Goal: Task Accomplishment & Management: Manage account settings

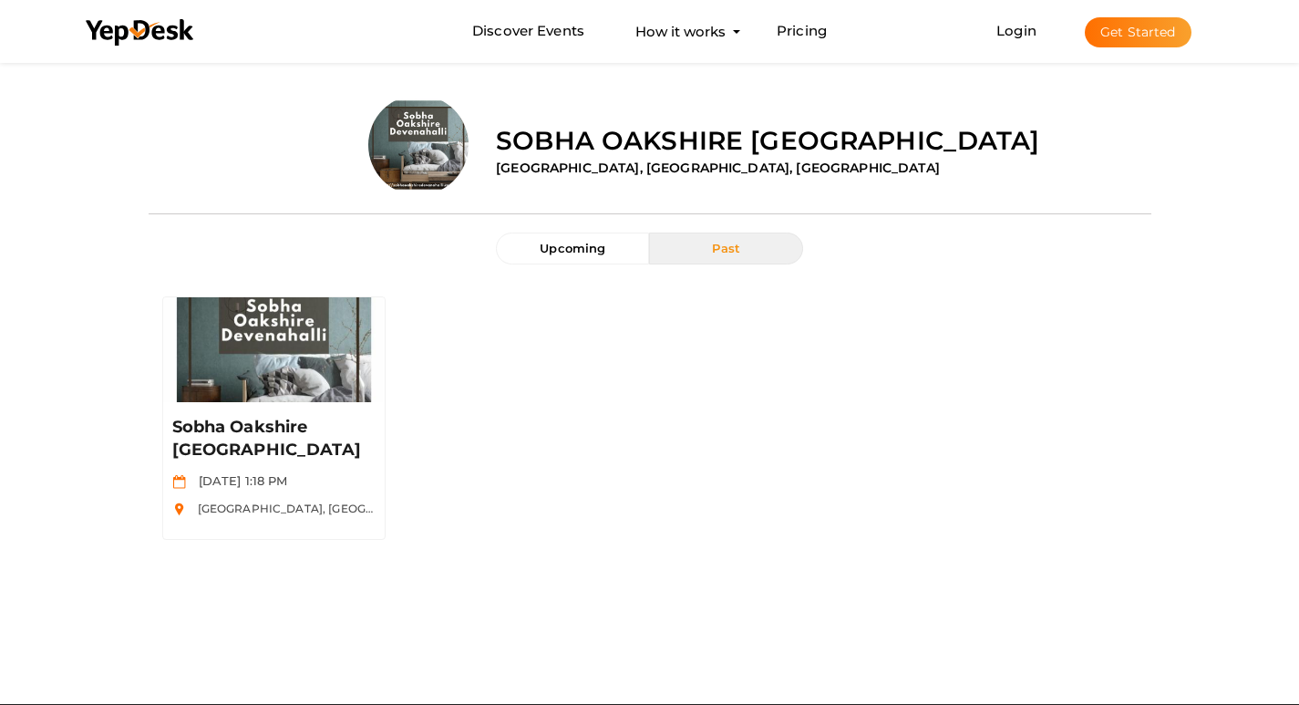
click at [1143, 36] on button "Get Started" at bounding box center [1138, 32] width 107 height 30
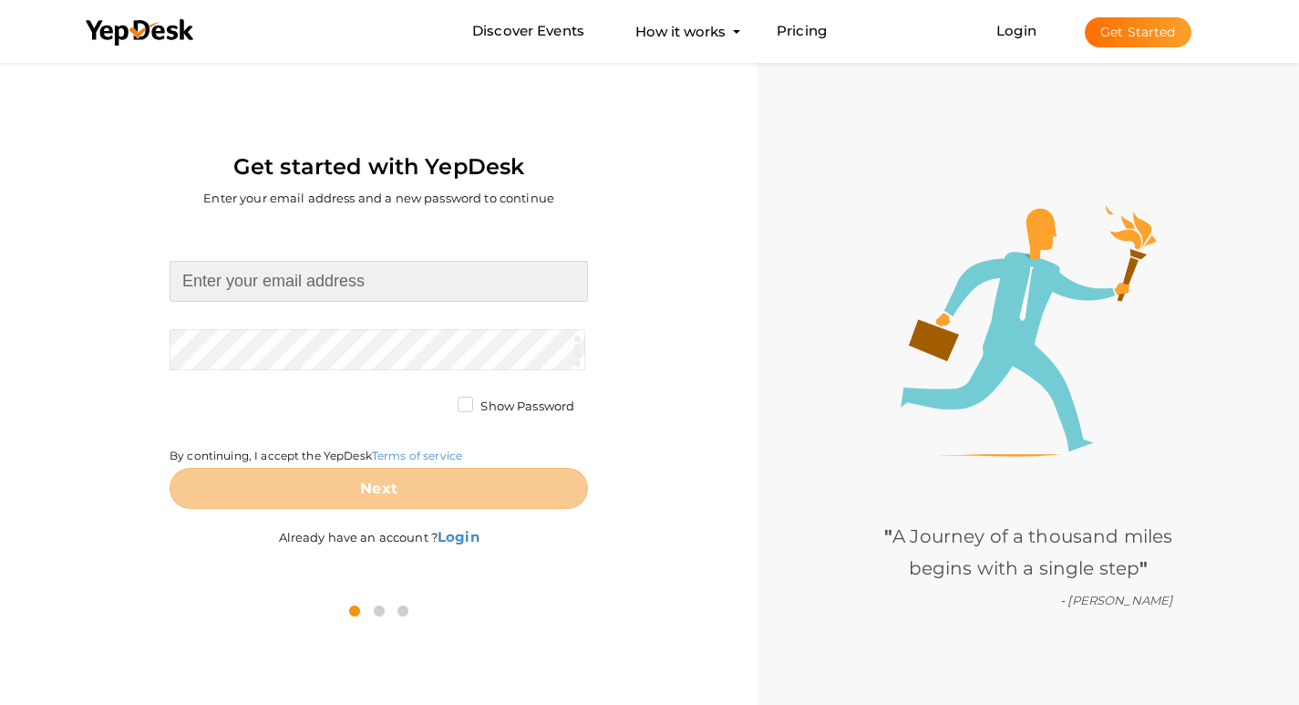
click at [248, 280] on input at bounding box center [379, 281] width 418 height 41
type input "brigadevanagaram1@gmail.com"
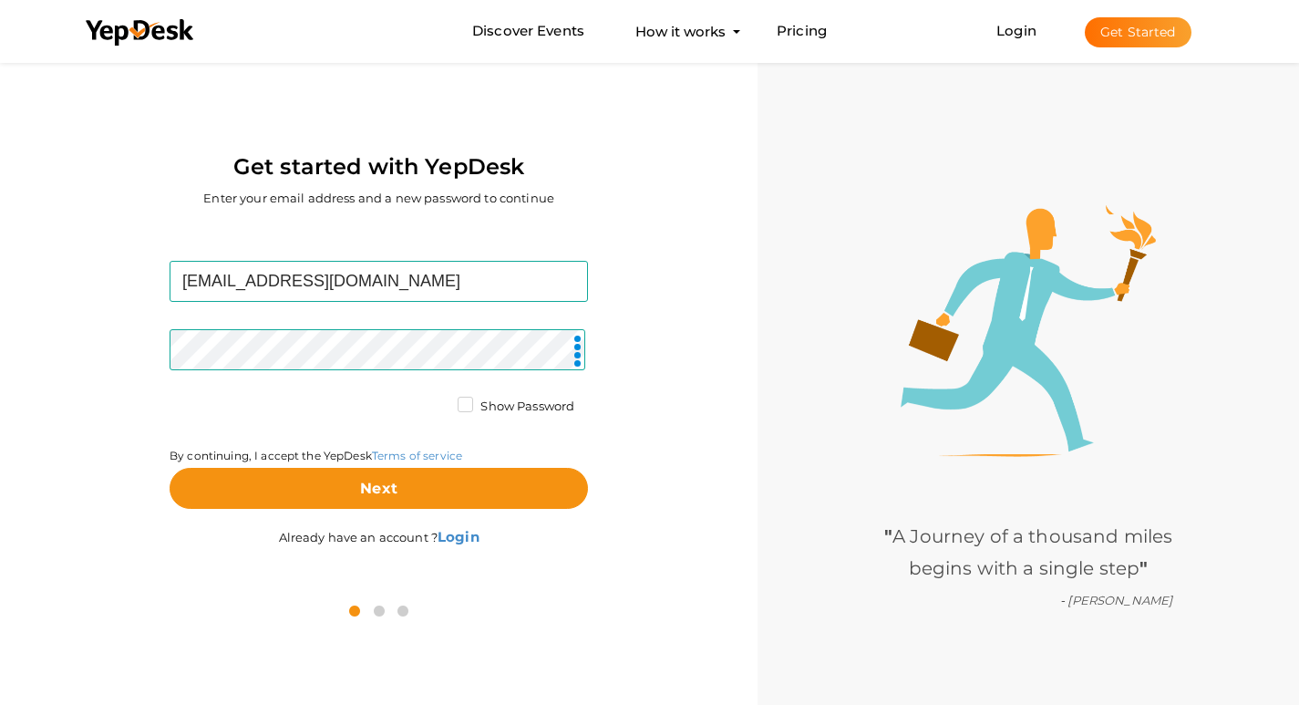
drag, startPoint x: 190, startPoint y: 424, endPoint x: 195, endPoint y: 438, distance: 14.7
click at [190, 424] on div "By continuing, I accept the YepDesk Terms of service" at bounding box center [379, 432] width 418 height 70
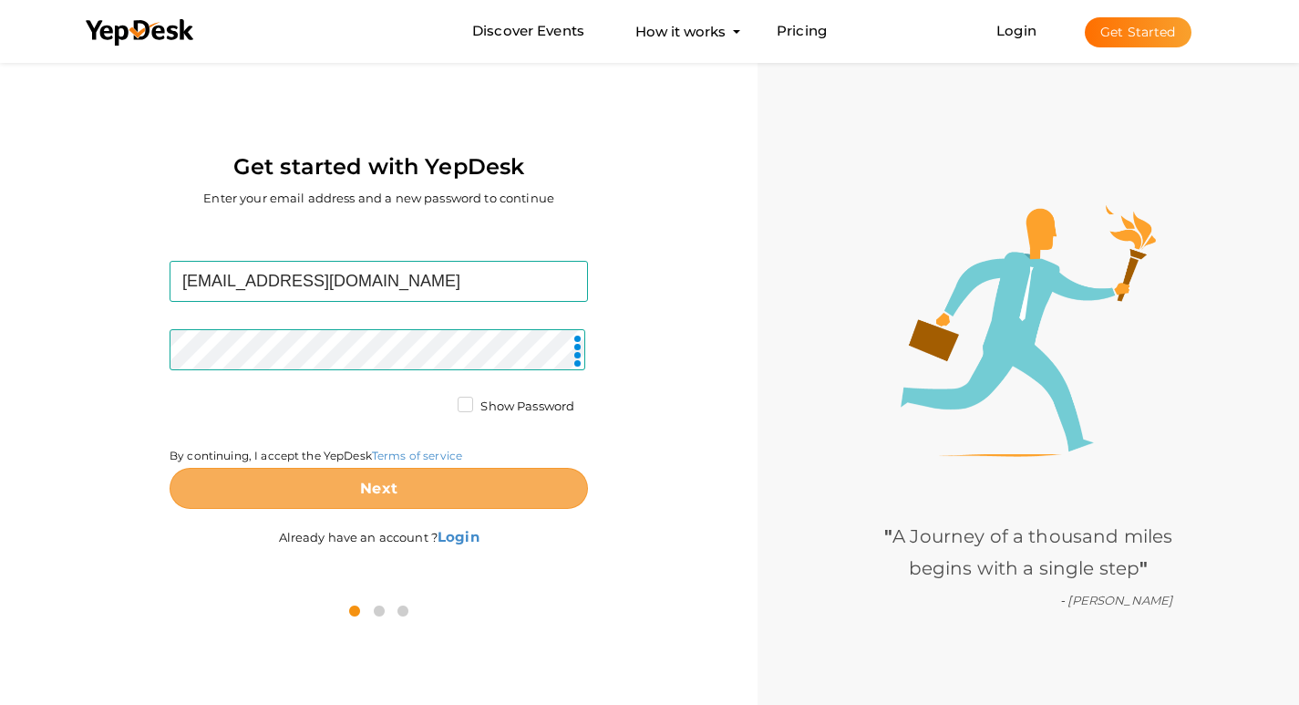
click at [246, 480] on button "Next" at bounding box center [379, 488] width 418 height 41
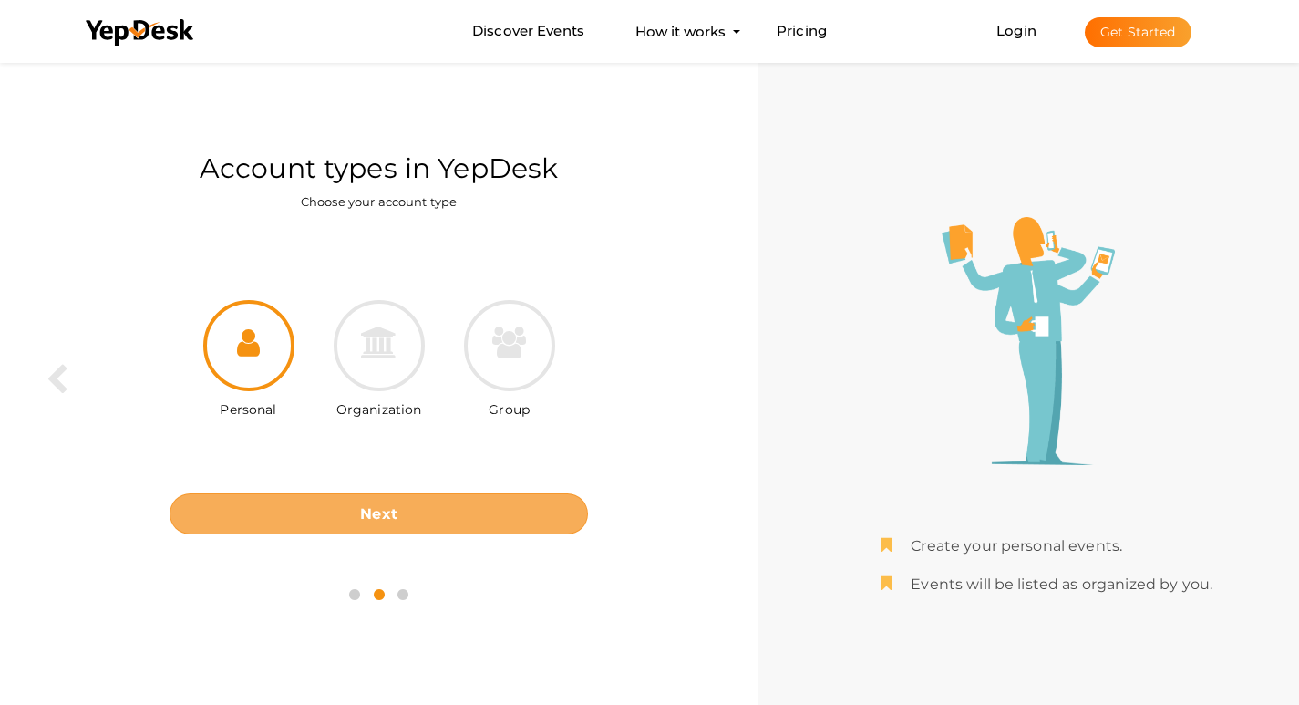
click at [424, 518] on button "Next" at bounding box center [379, 513] width 418 height 41
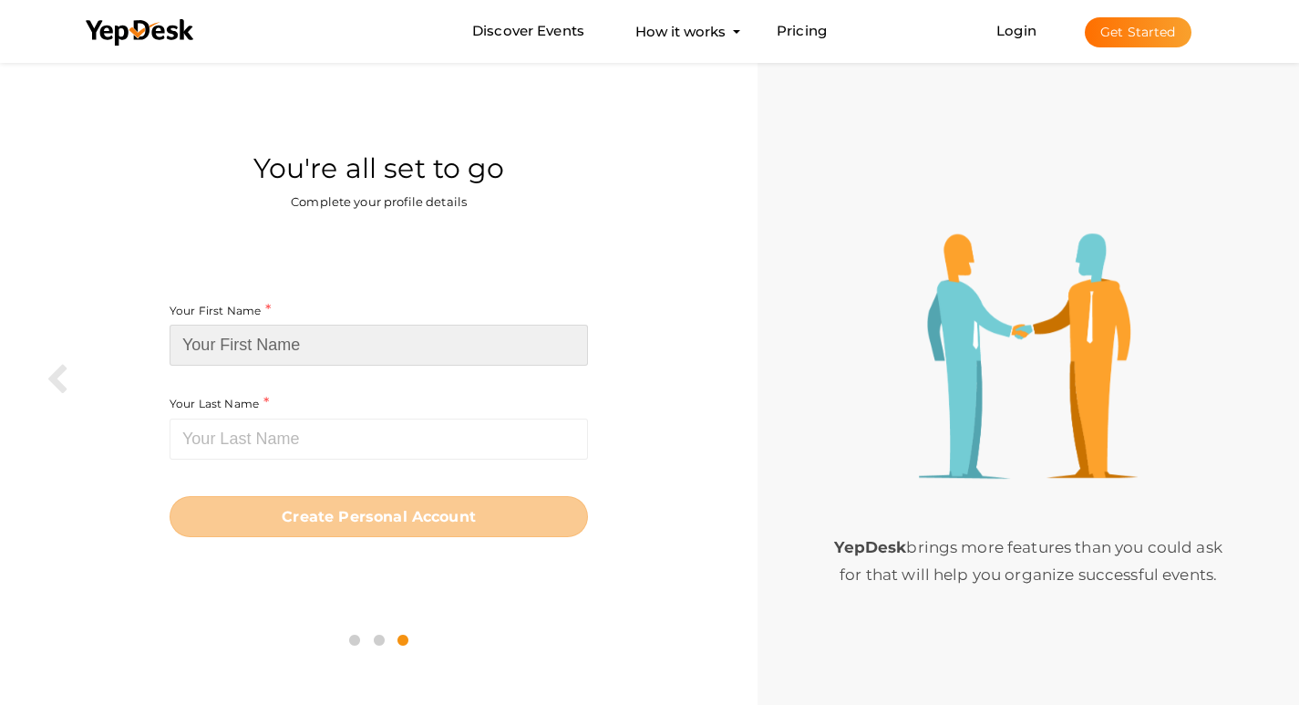
click at [252, 345] on input at bounding box center [379, 345] width 418 height 41
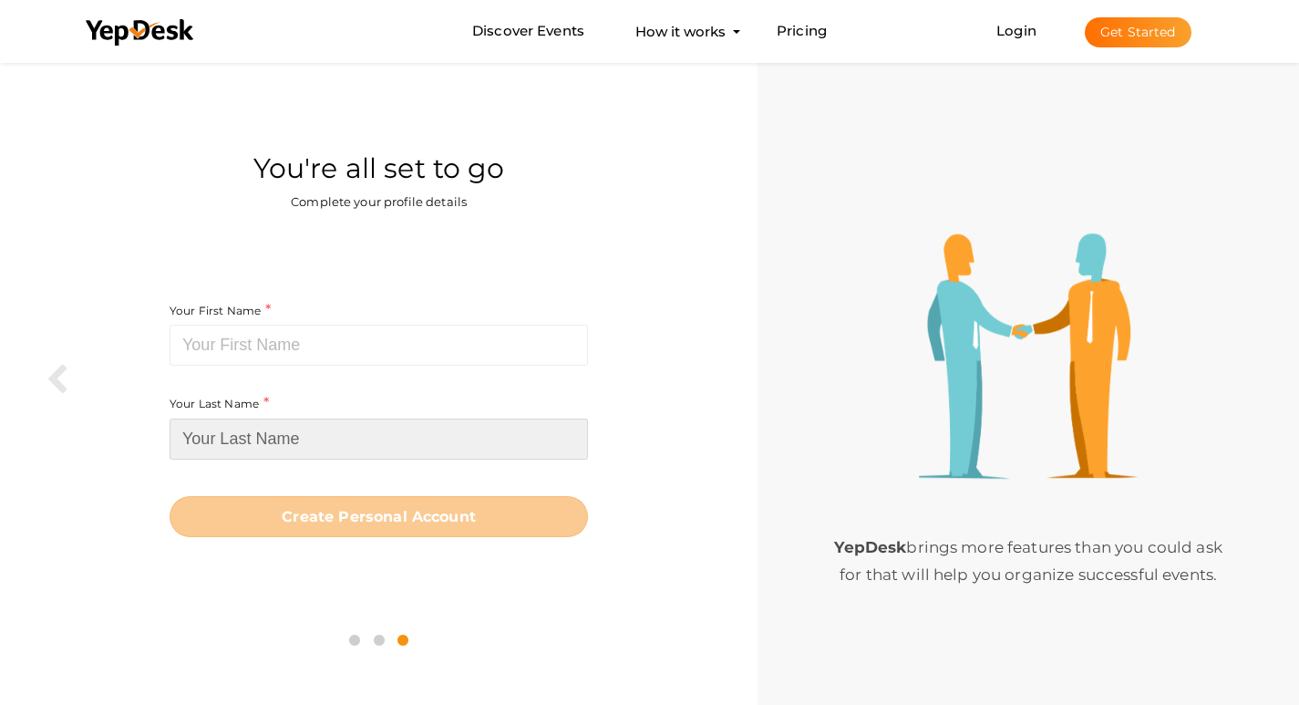
click at [220, 452] on input at bounding box center [379, 438] width 418 height 41
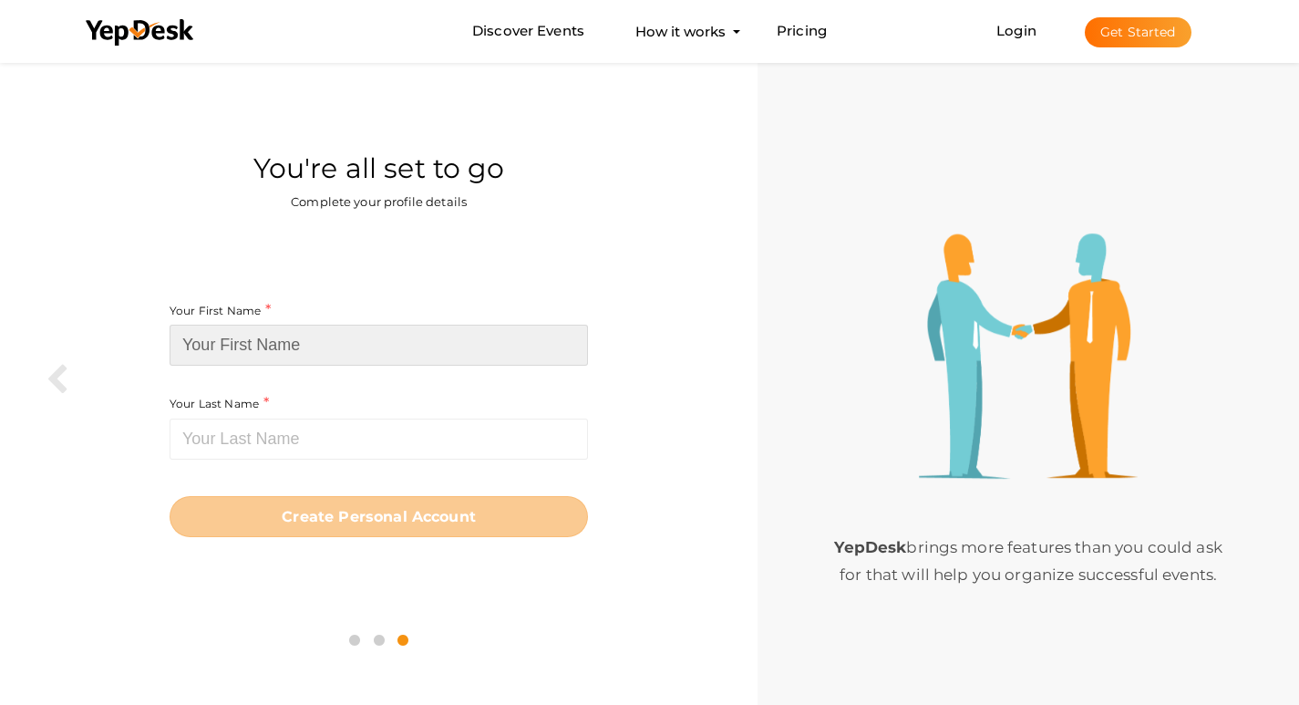
click at [325, 353] on input at bounding box center [379, 345] width 418 height 41
paste input "Brigade vanagaram"
type input "Brigade vanagaram"
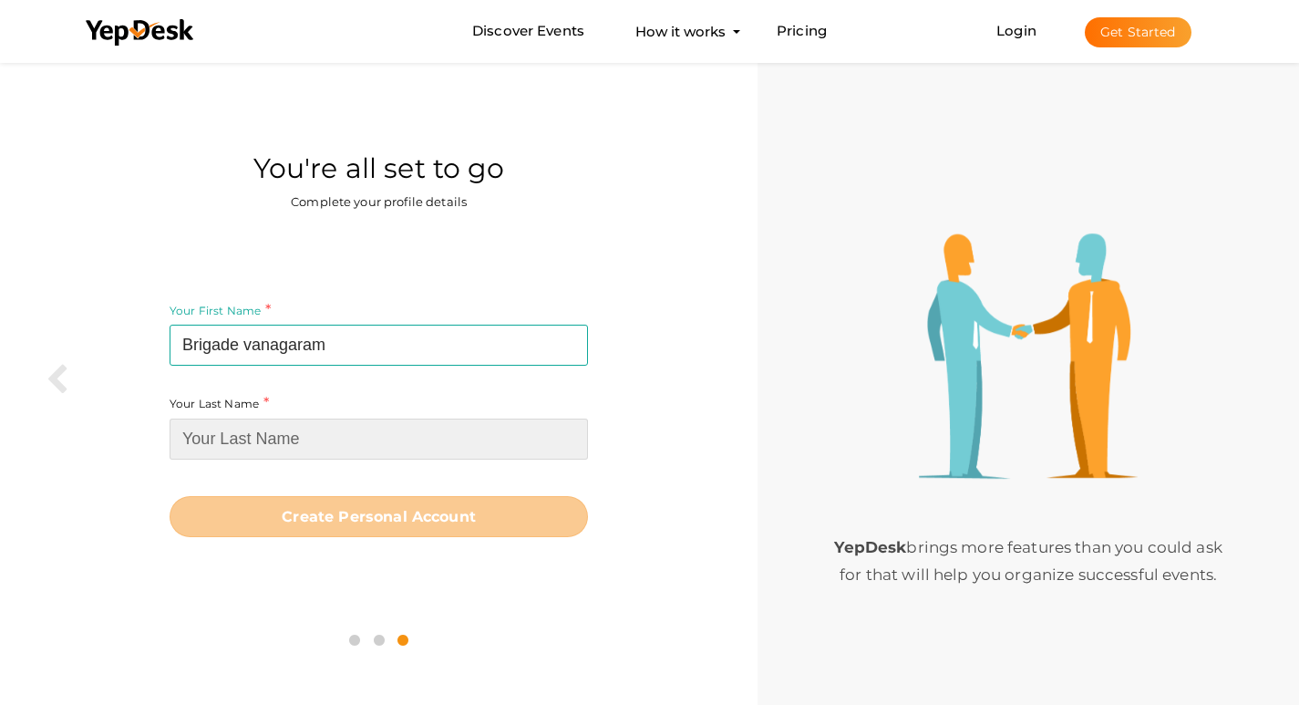
click at [315, 437] on input at bounding box center [379, 438] width 418 height 41
paste input "Brigade vanagaram"
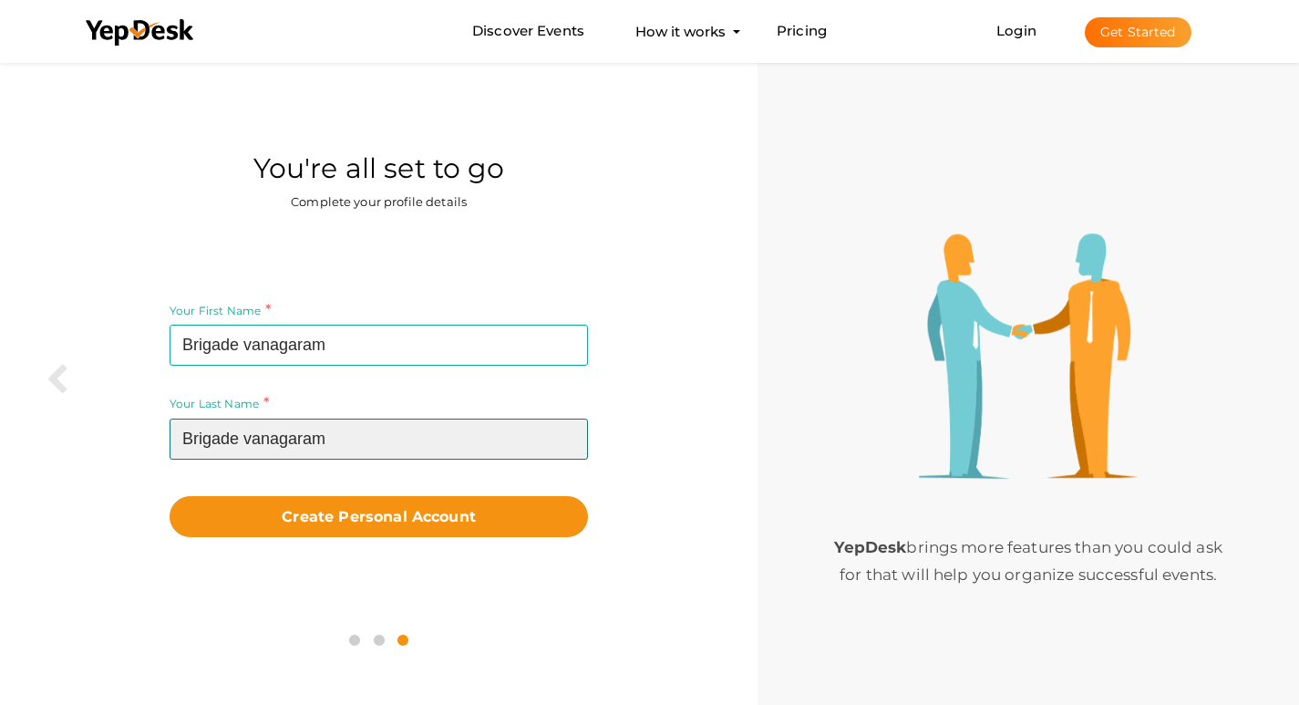
type input "Brigade vanagaram"
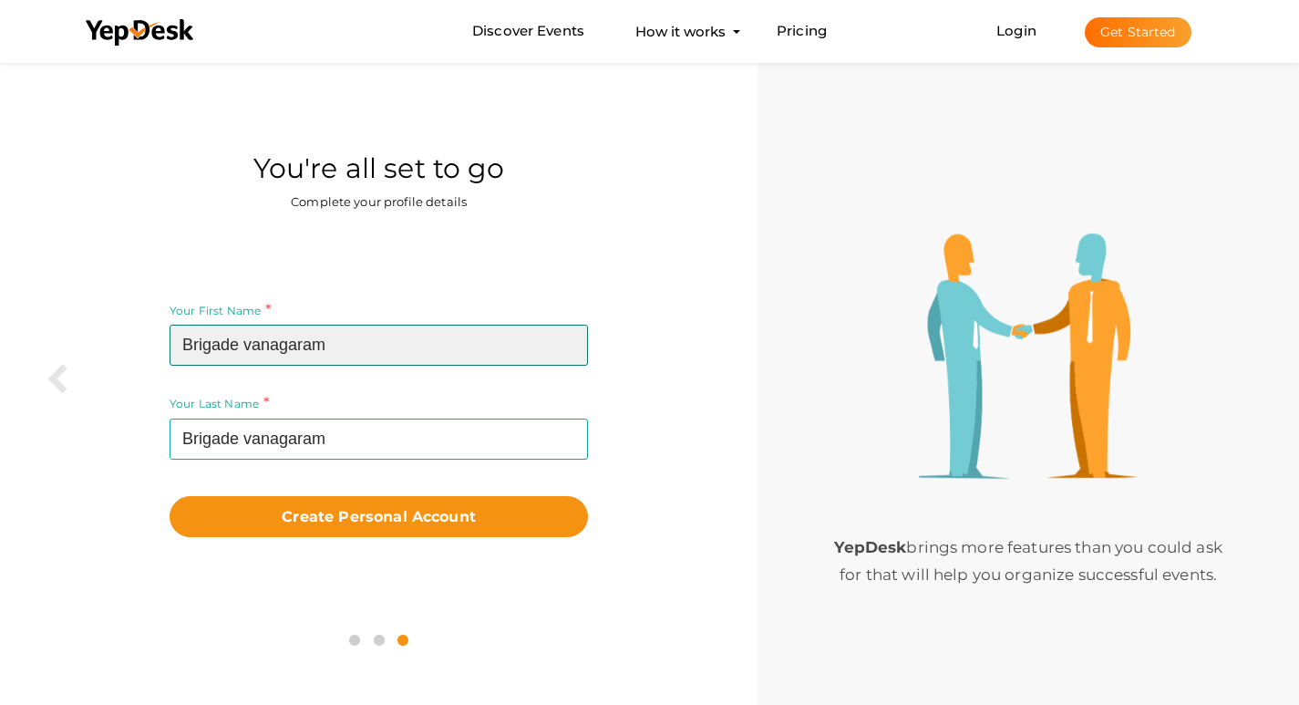
drag, startPoint x: 248, startPoint y: 348, endPoint x: 462, endPoint y: 348, distance: 214.2
click at [462, 348] on input "Brigade vanagaram" at bounding box center [379, 345] width 418 height 41
type input "Brigade"
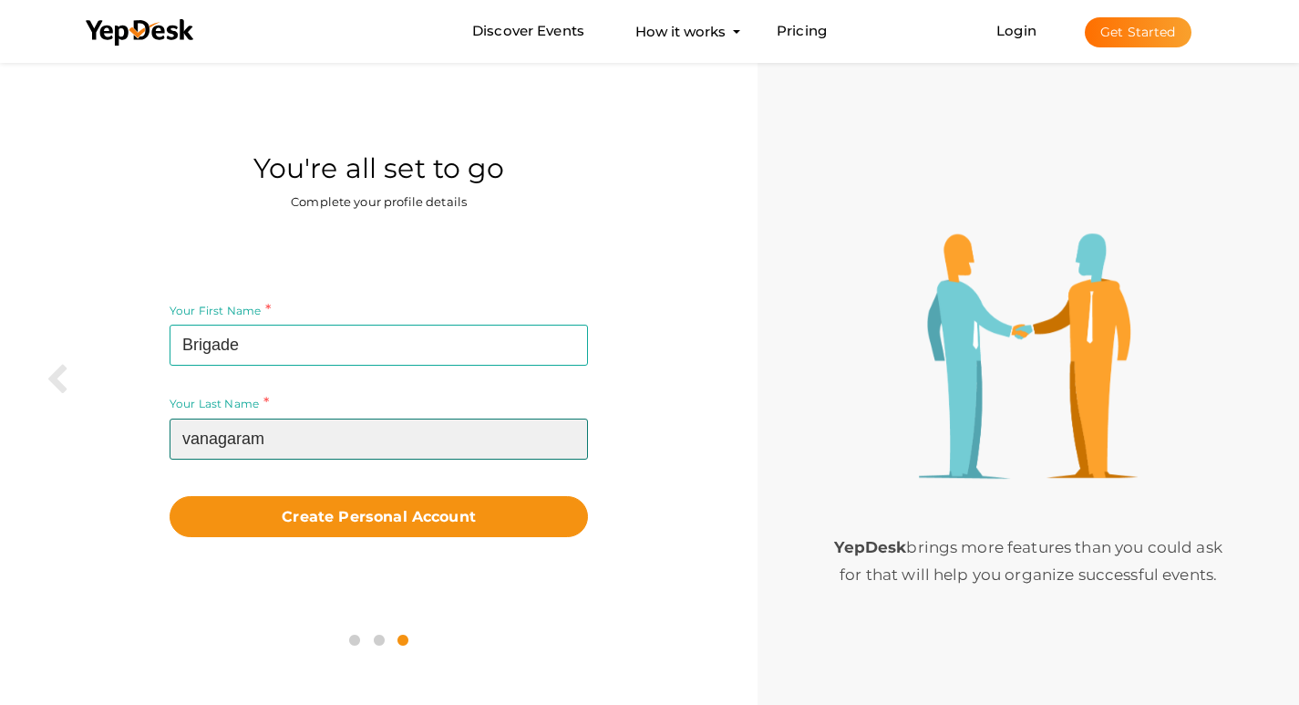
drag, startPoint x: 244, startPoint y: 438, endPoint x: 99, endPoint y: 438, distance: 144.9
click at [99, 438] on div "Your First Name Brigade Required. Must contain letters only. Must be between 2 …" at bounding box center [379, 418] width 730 height 378
type input "vanagaram"
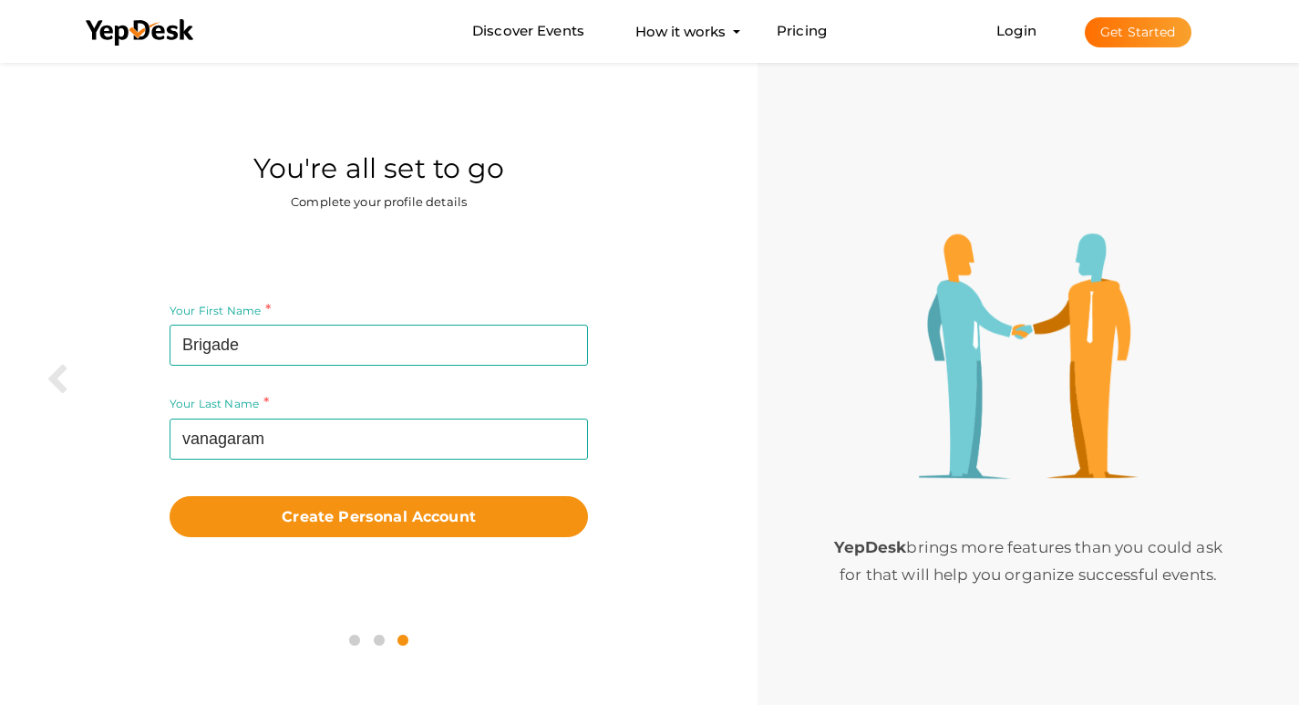
click at [476, 542] on div "Your First Name Brigade Required. Must contain letters only. Must be between 2 …" at bounding box center [379, 418] width 730 height 378
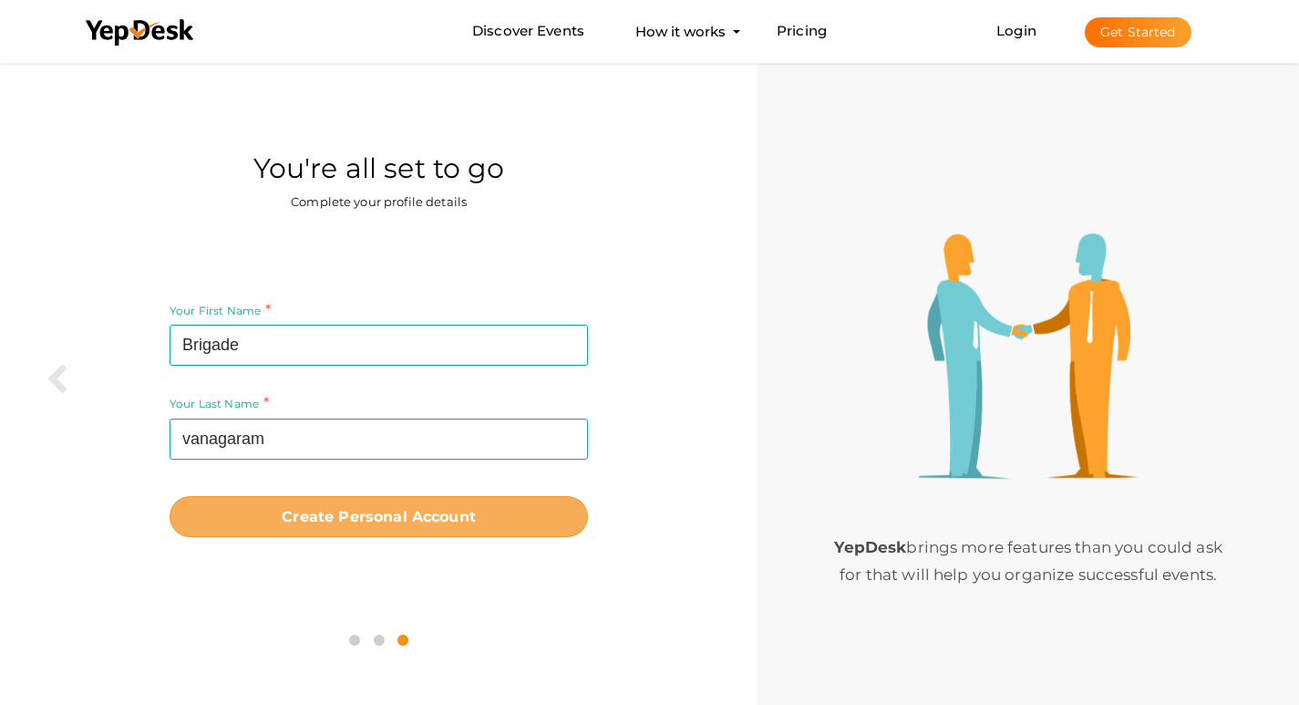
click at [438, 525] on b "Create Personal Account" at bounding box center [379, 516] width 194 height 17
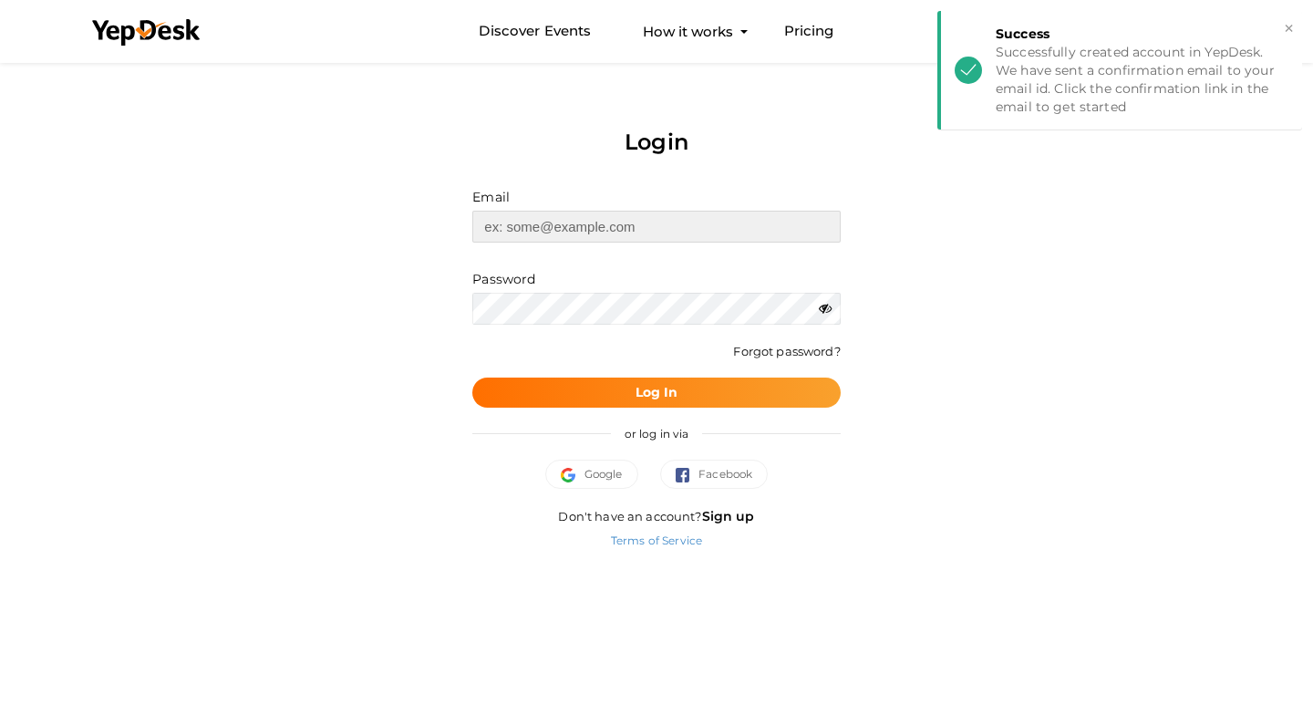
type input "[EMAIL_ADDRESS][DOMAIN_NAME]"
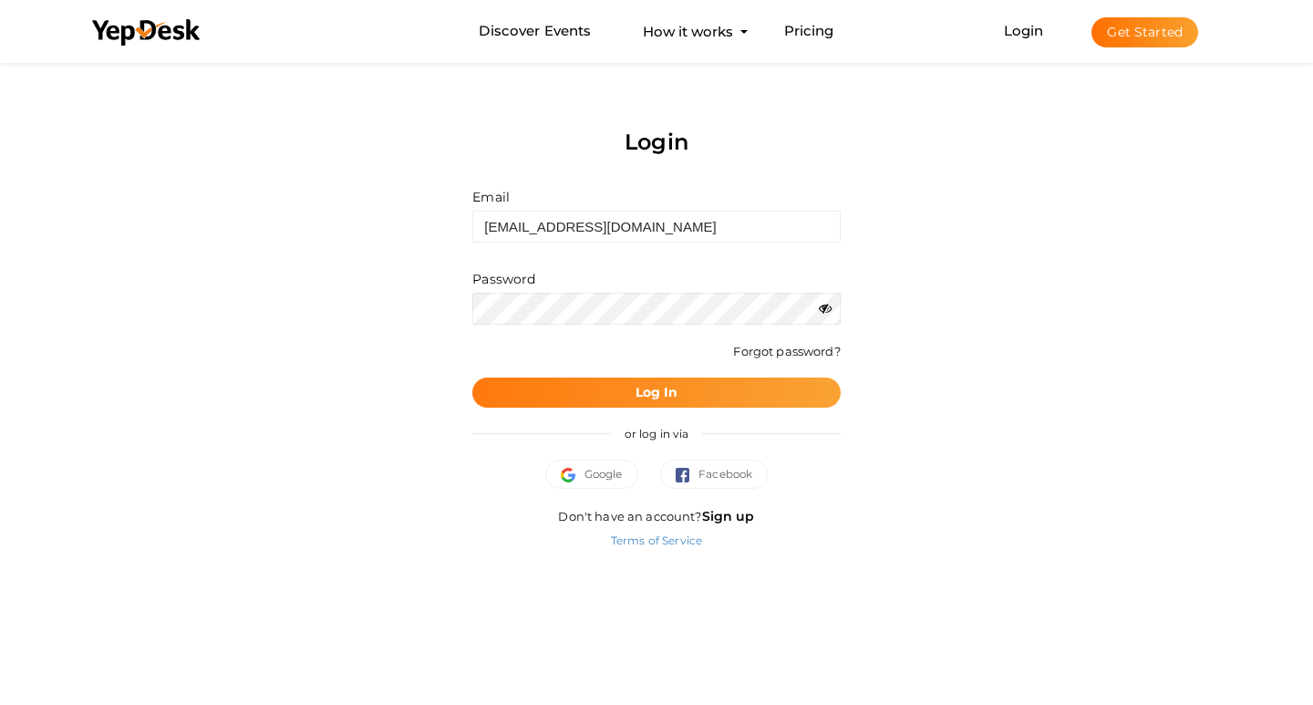
click at [685, 397] on button "Log In" at bounding box center [655, 392] width 367 height 30
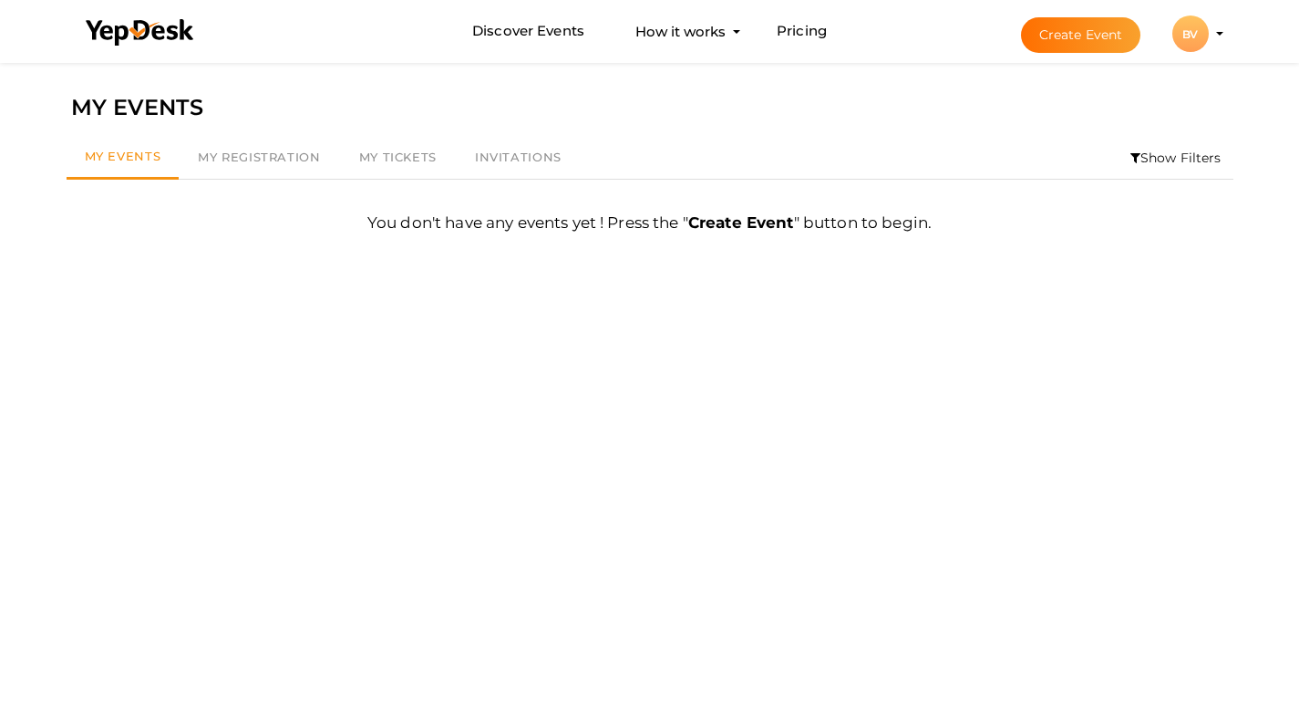
click at [1206, 43] on div "BV" at bounding box center [1190, 33] width 36 height 36
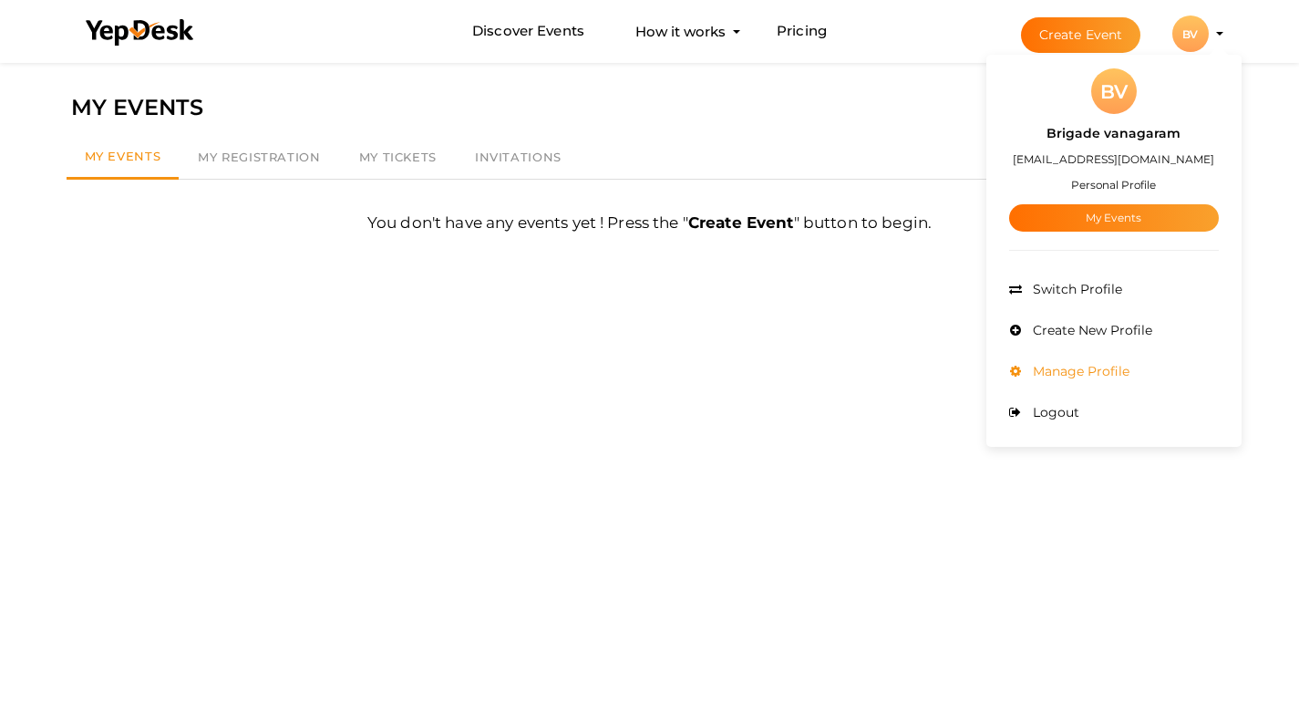
click at [1066, 365] on span "Manage Profile" at bounding box center [1078, 371] width 101 height 16
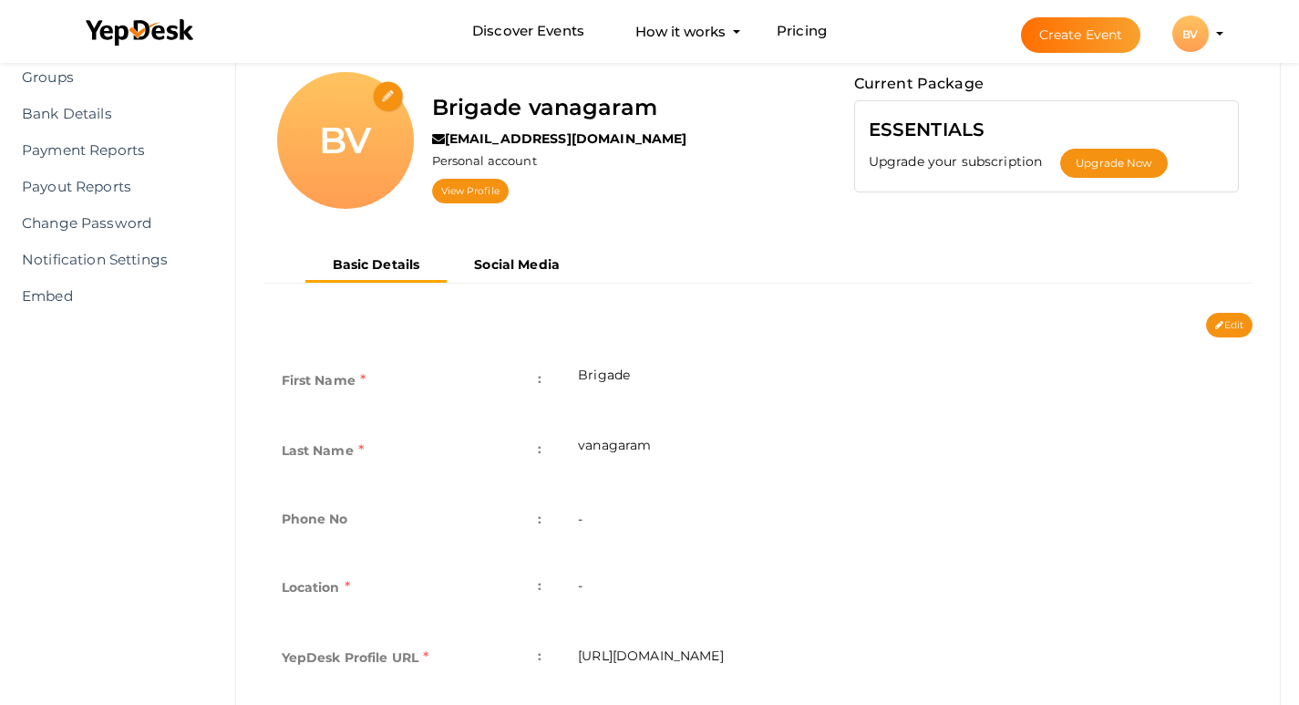
scroll to position [365, 0]
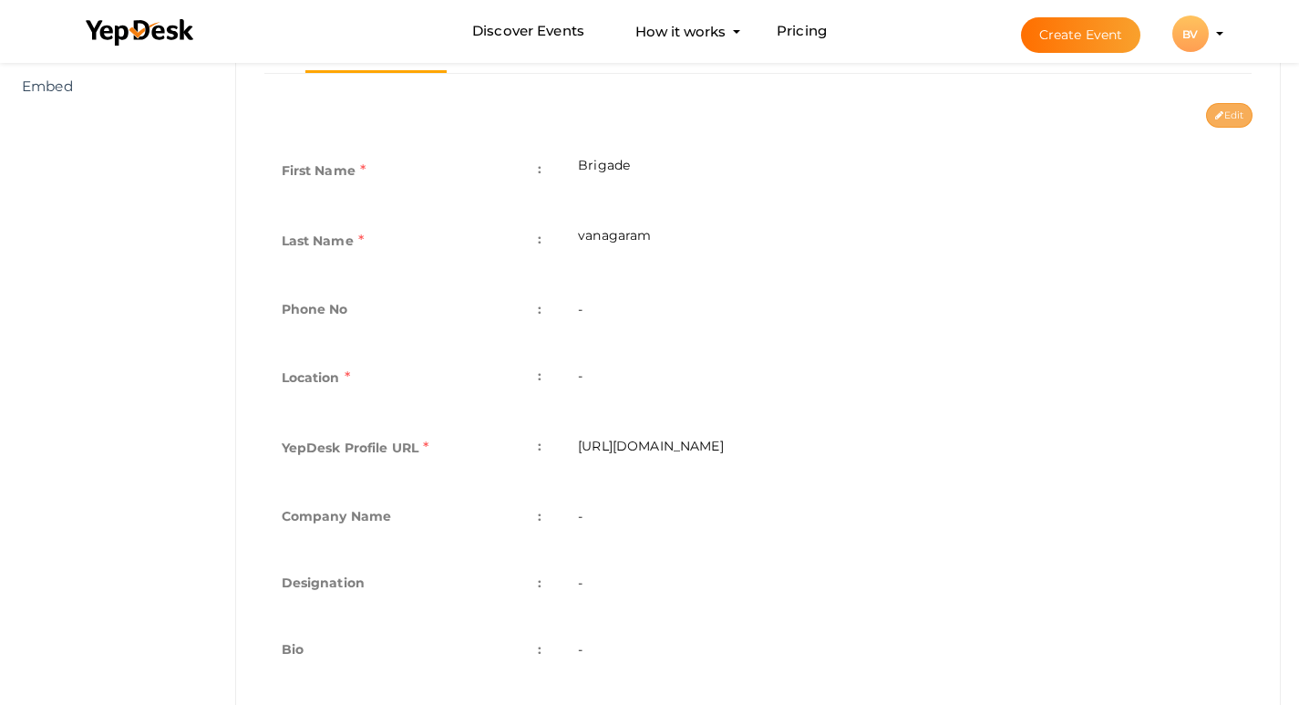
click at [1222, 124] on button "Edit" at bounding box center [1229, 115] width 46 height 25
type input "Brigade"
type input "vanagaram"
type input "Brigade-vanagaram1"
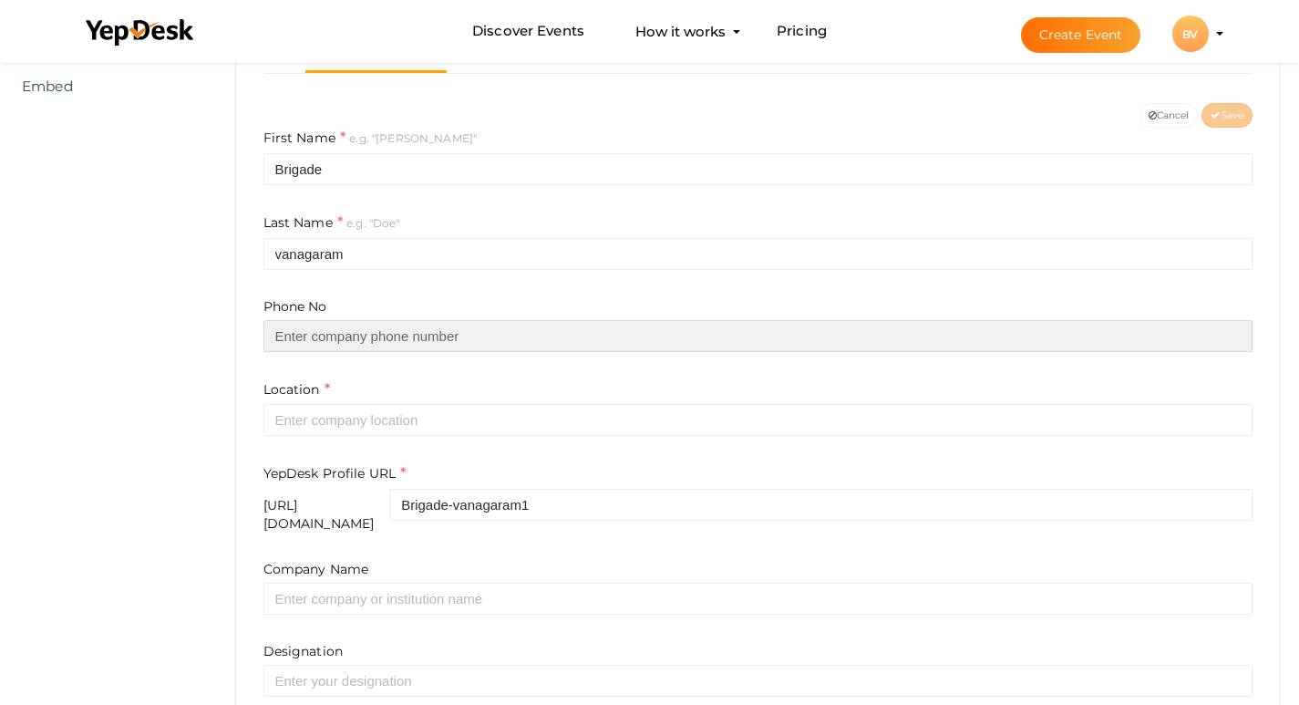
click at [327, 328] on input "text" at bounding box center [758, 336] width 990 height 32
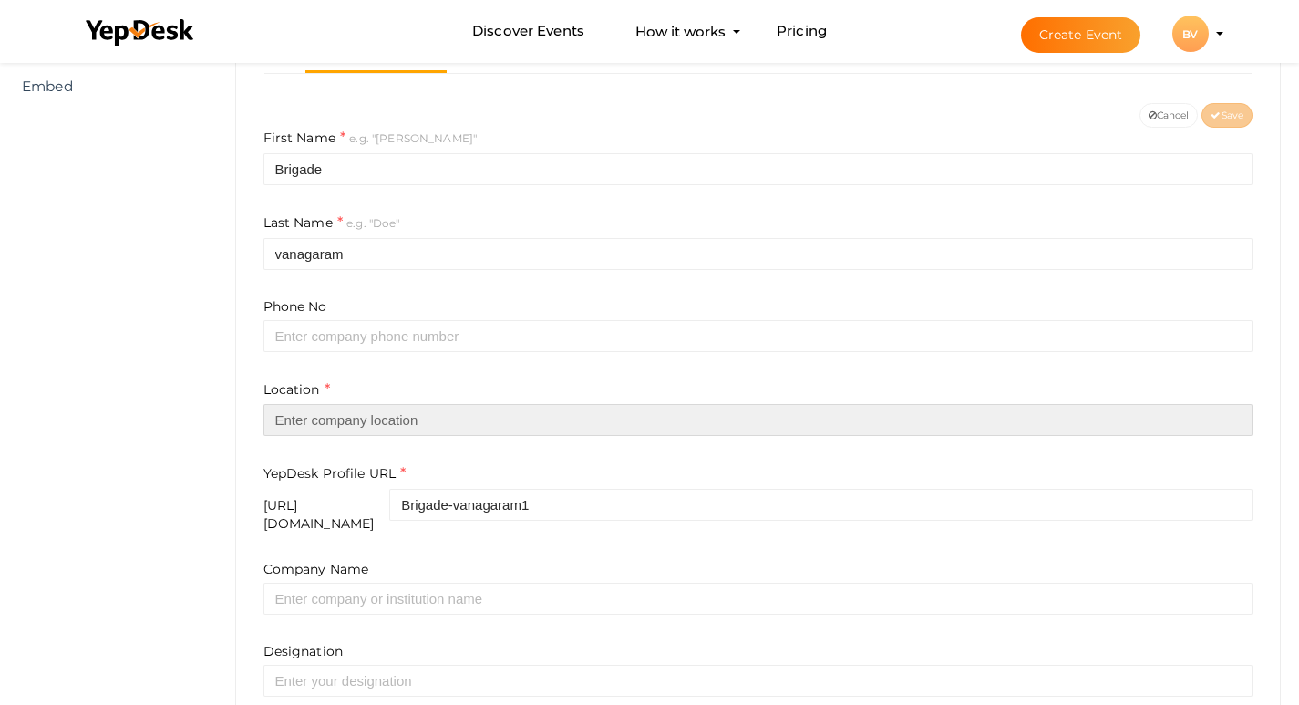
click at [305, 410] on input "text" at bounding box center [758, 420] width 990 height 32
paste input "[GEOGRAPHIC_DATA]"
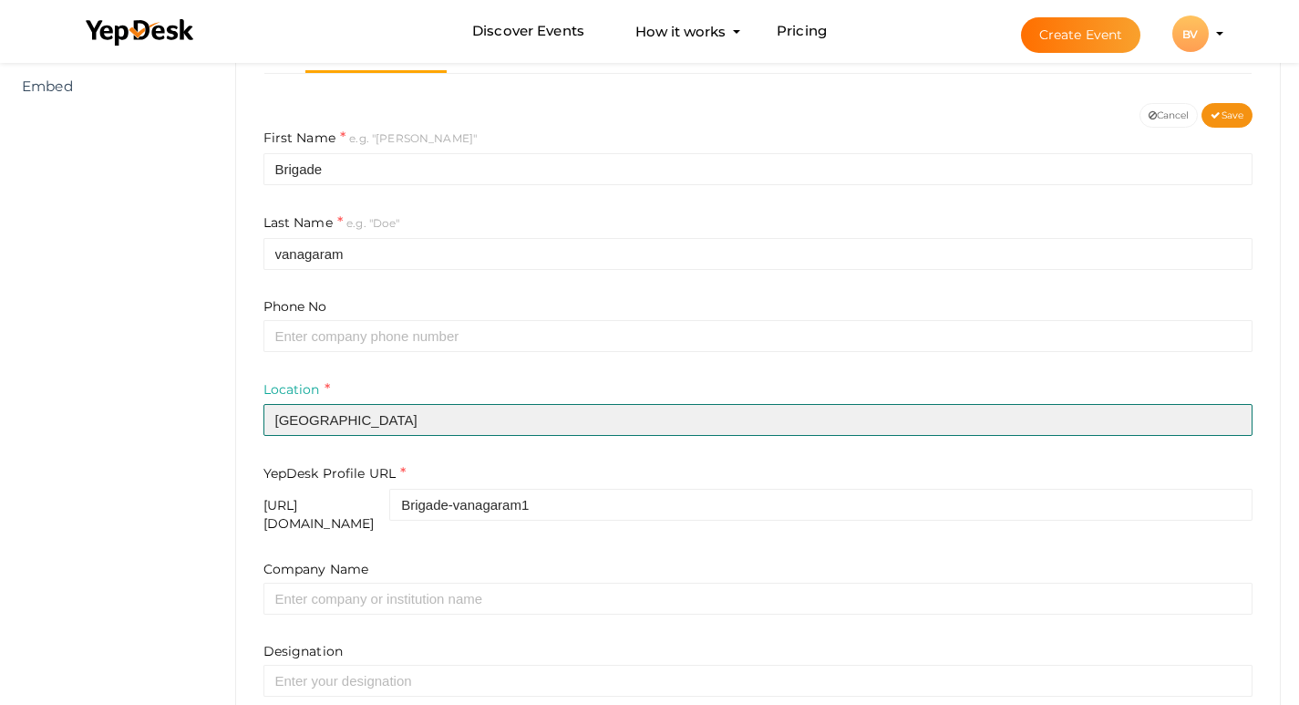
type input "[GEOGRAPHIC_DATA]"
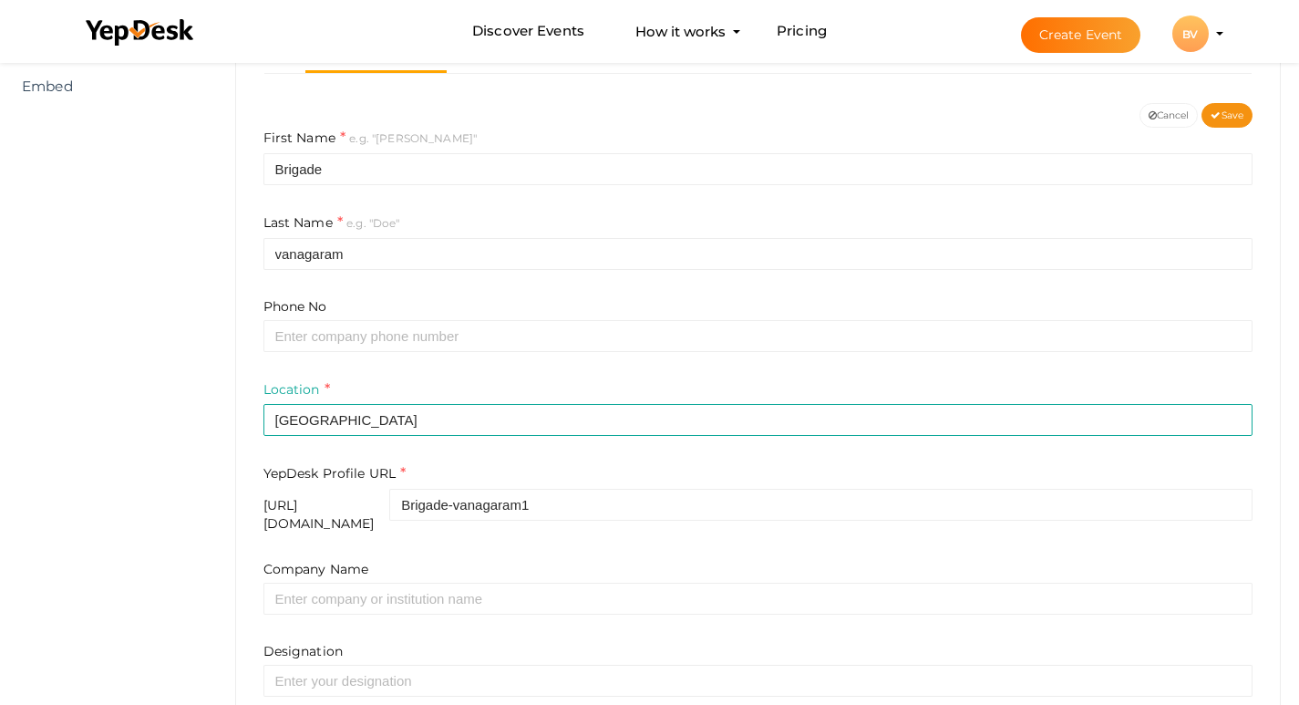
click at [417, 388] on div "Location chennai" at bounding box center [758, 407] width 990 height 57
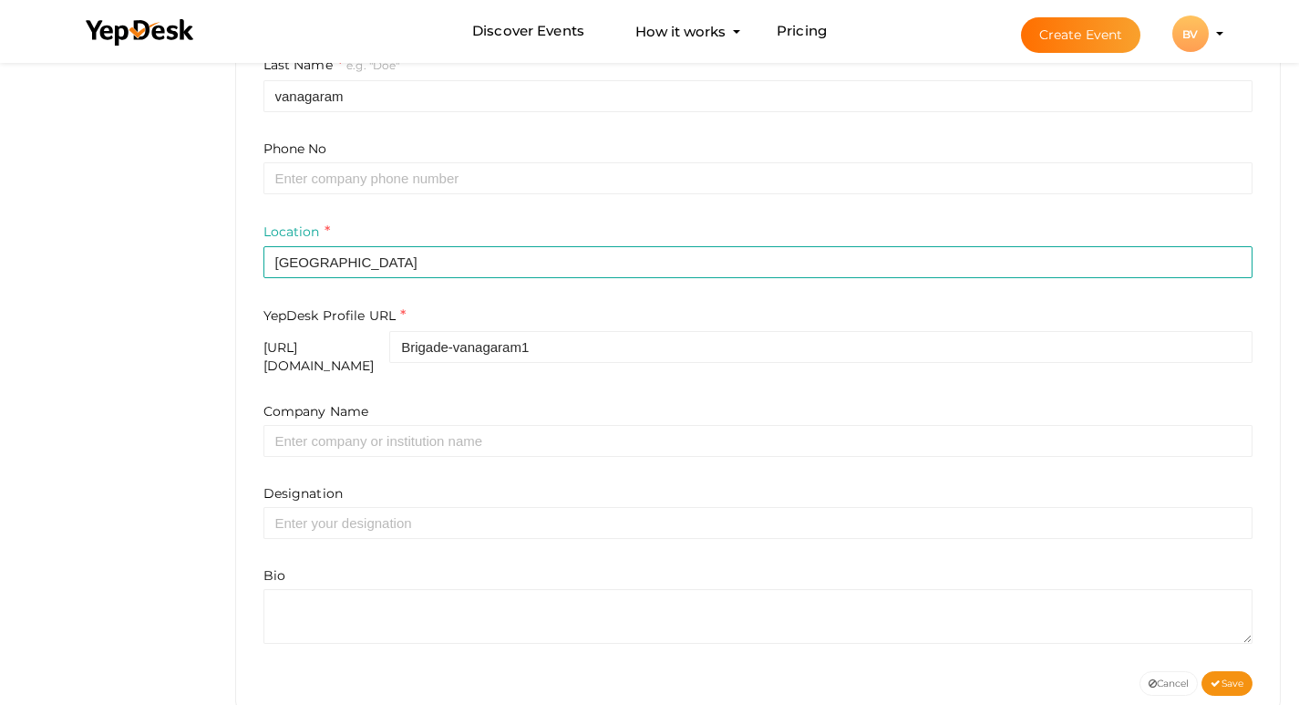
scroll to position [547, 0]
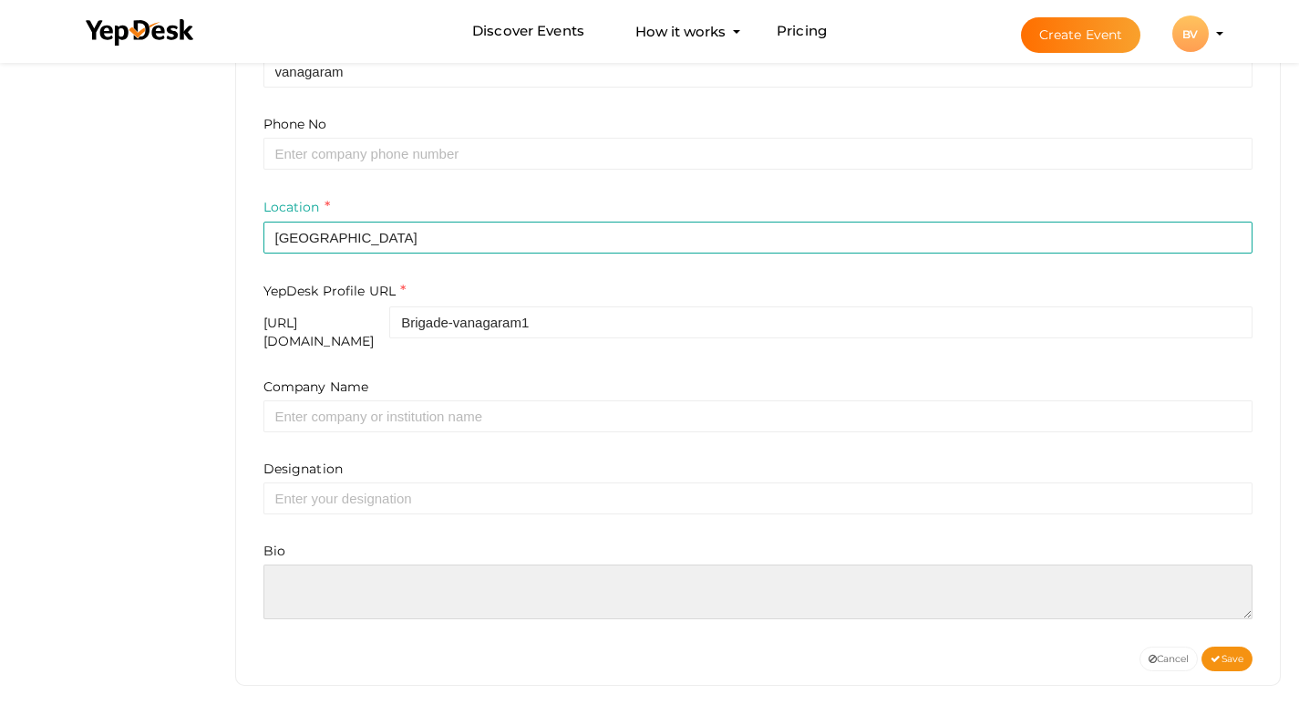
click at [340, 564] on textarea at bounding box center [758, 591] width 990 height 55
paste textarea "Brigade Vanagaram – Experience premium lifestyle homes surrounded by nature, co…"
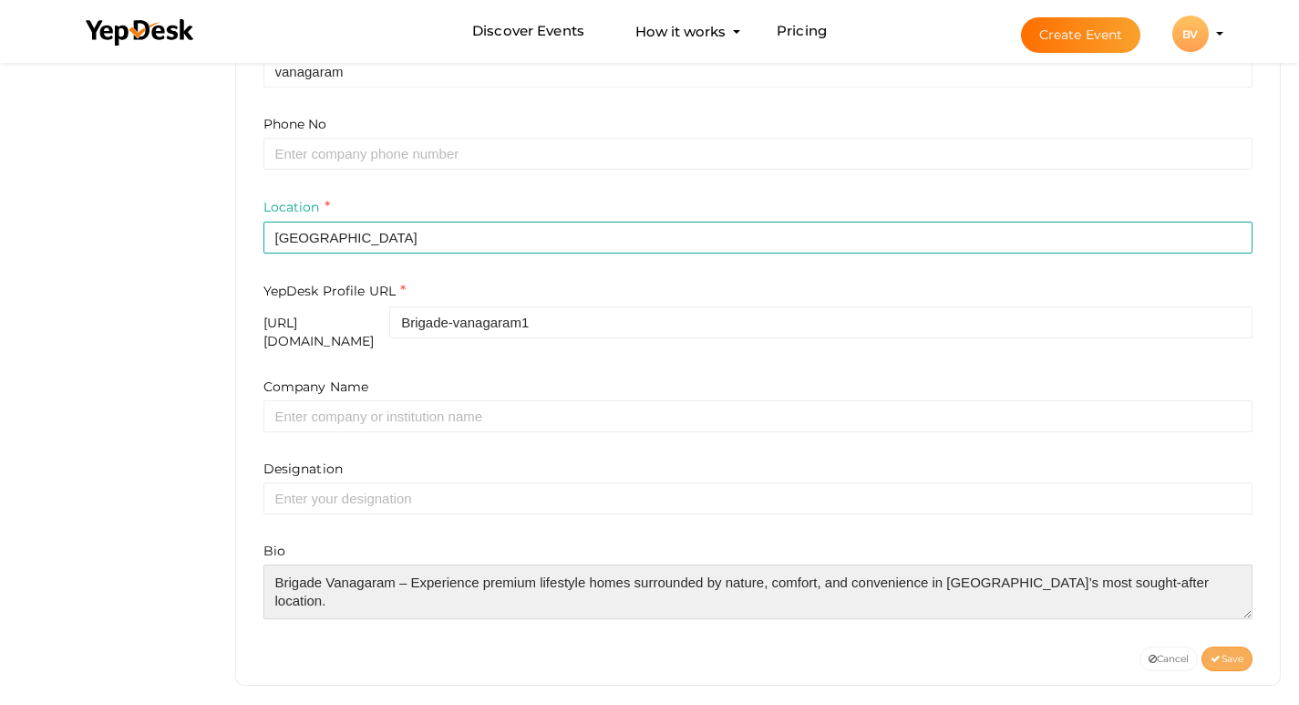
type textarea "Brigade Vanagaram – Experience premium lifestyle homes surrounded by nature, co…"
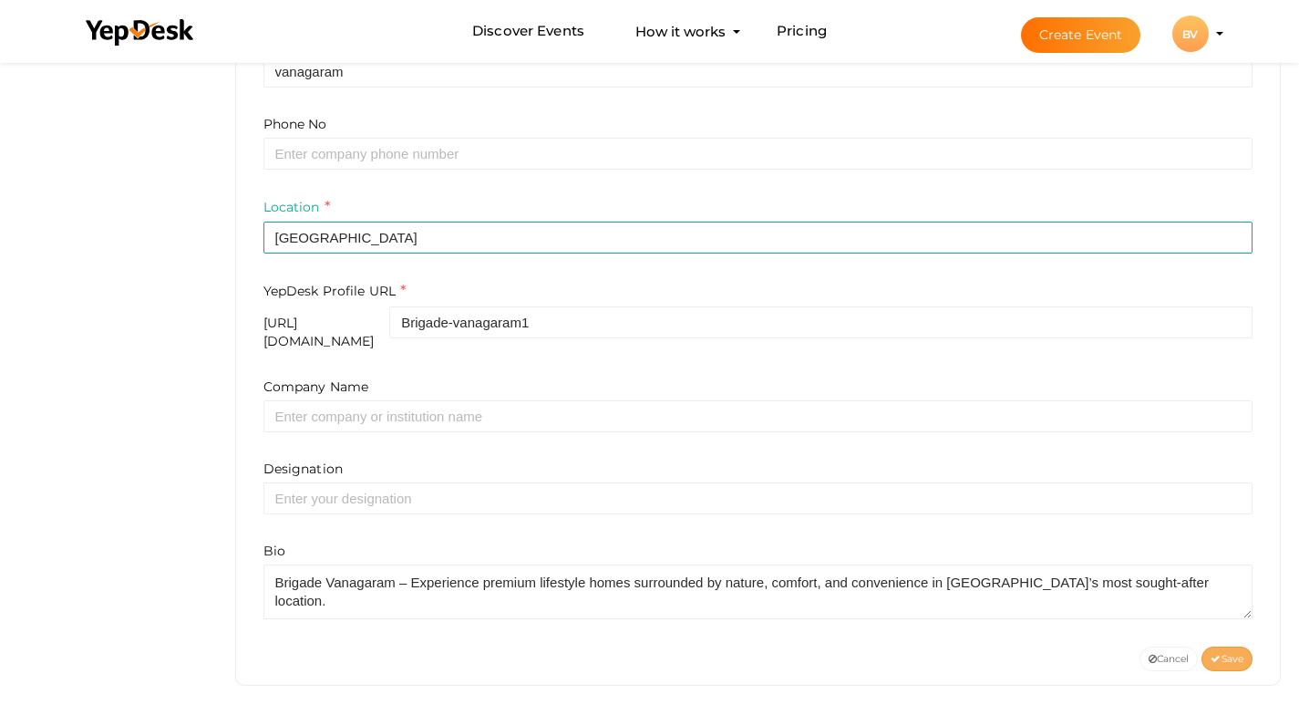
click at [1236, 653] on span "Save" at bounding box center [1227, 659] width 33 height 12
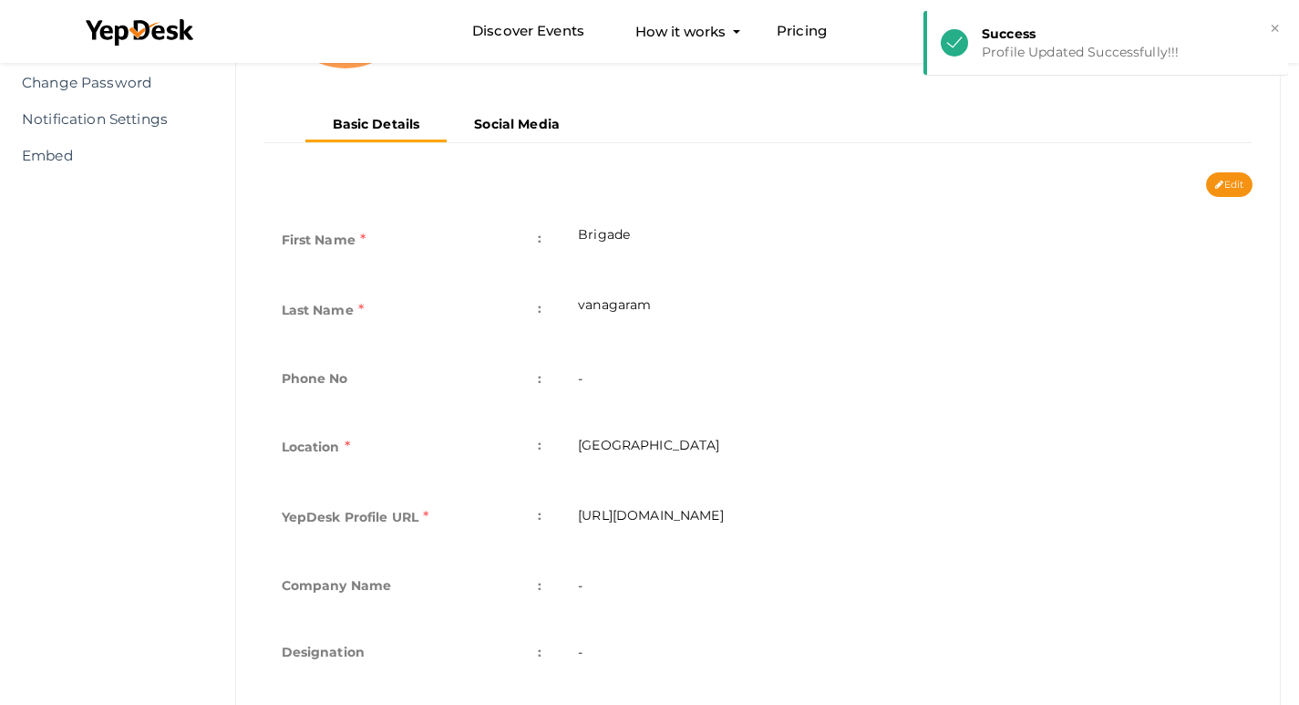
scroll to position [0, 0]
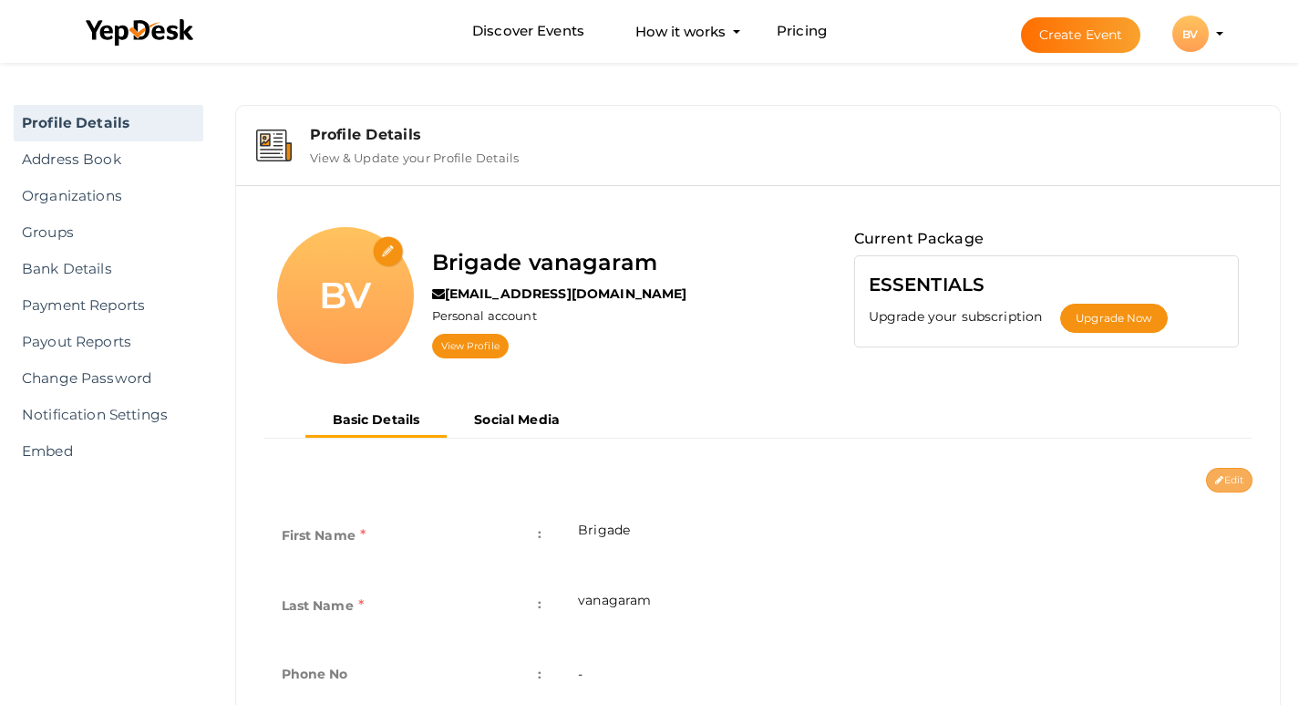
click at [1225, 481] on button "Edit" at bounding box center [1229, 480] width 46 height 25
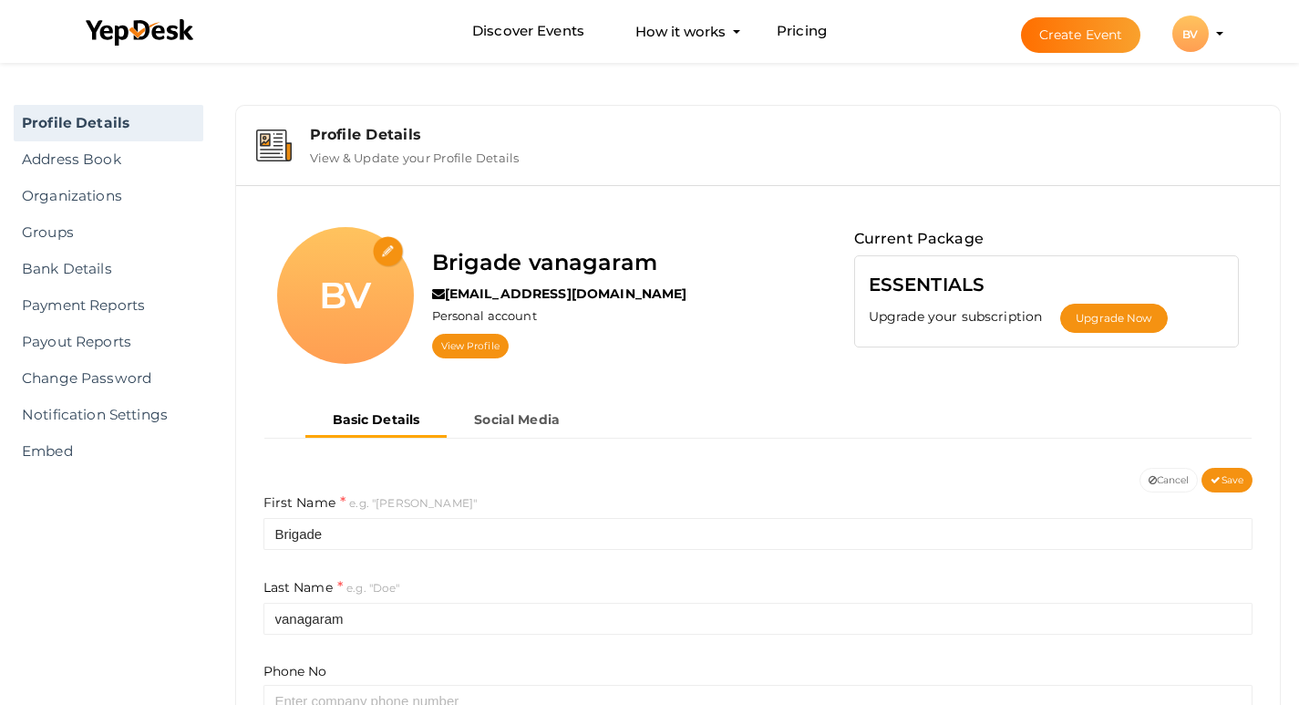
click at [387, 252] on input "file" at bounding box center [389, 252] width 32 height 32
type input "C:\fakepath\Brigade vanagaram logo.jpeg"
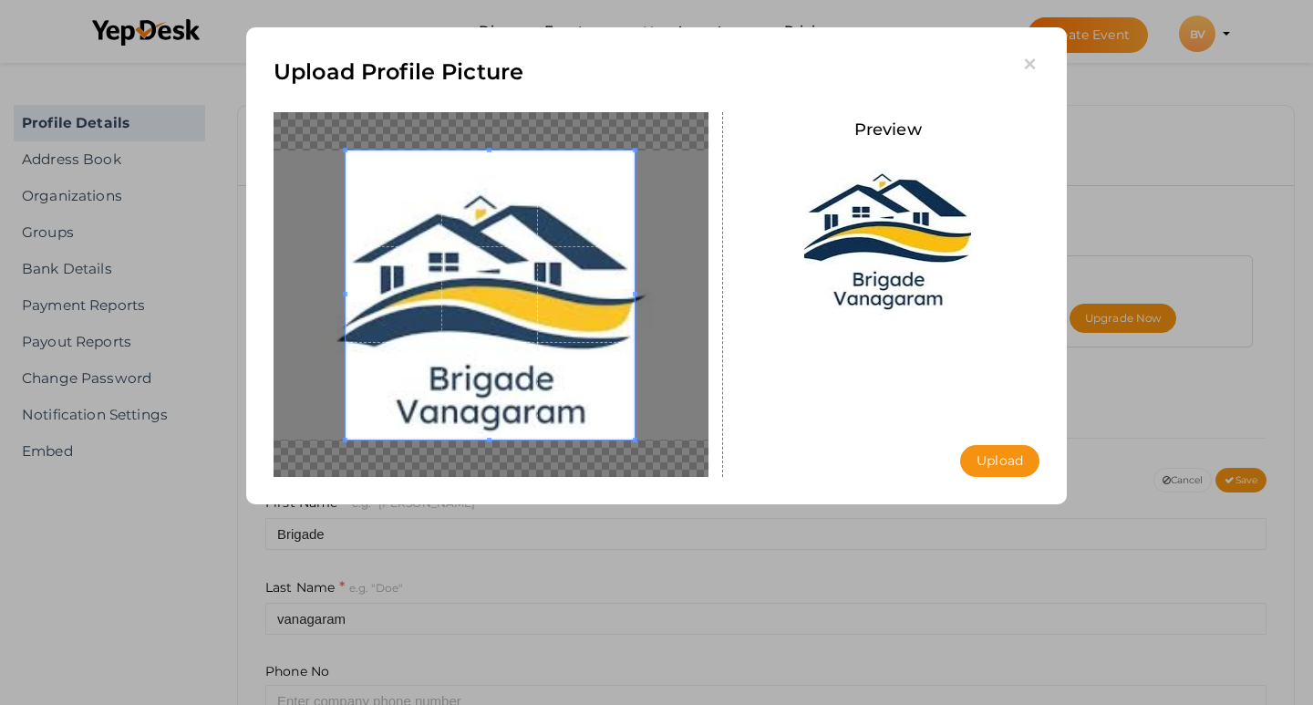
drag, startPoint x: 532, startPoint y: 368, endPoint x: 502, endPoint y: 373, distance: 30.4
click at [502, 373] on span at bounding box center [490, 294] width 289 height 289
click at [1003, 463] on button "Upload" at bounding box center [999, 461] width 79 height 32
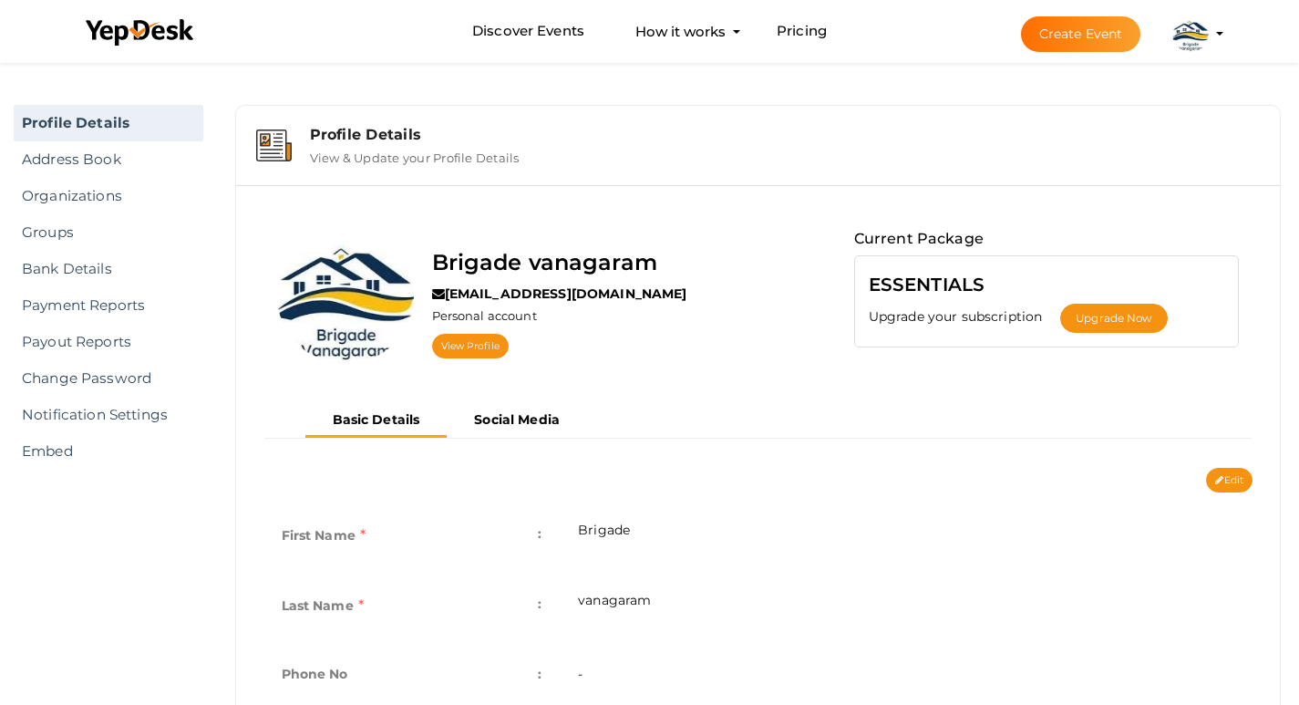
click at [1184, 40] on img at bounding box center [1190, 33] width 36 height 36
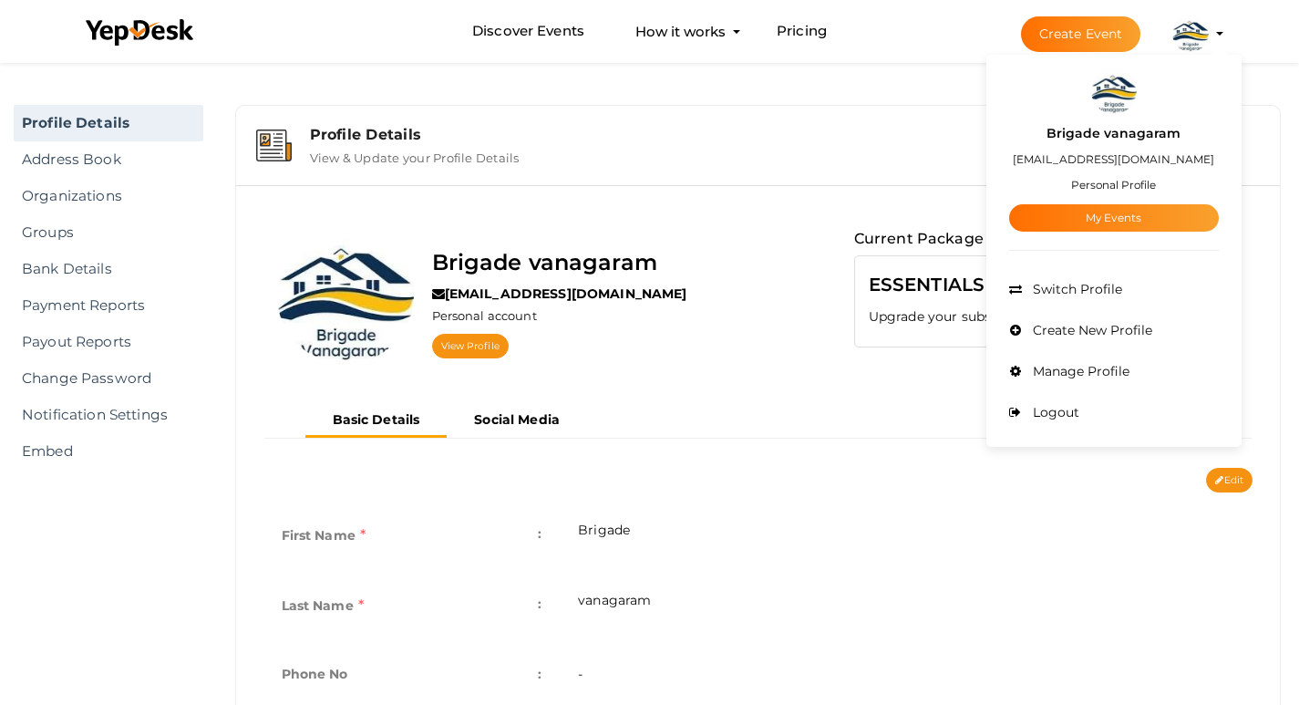
click at [1119, 127] on label "Brigade vanagaram" at bounding box center [1114, 133] width 134 height 21
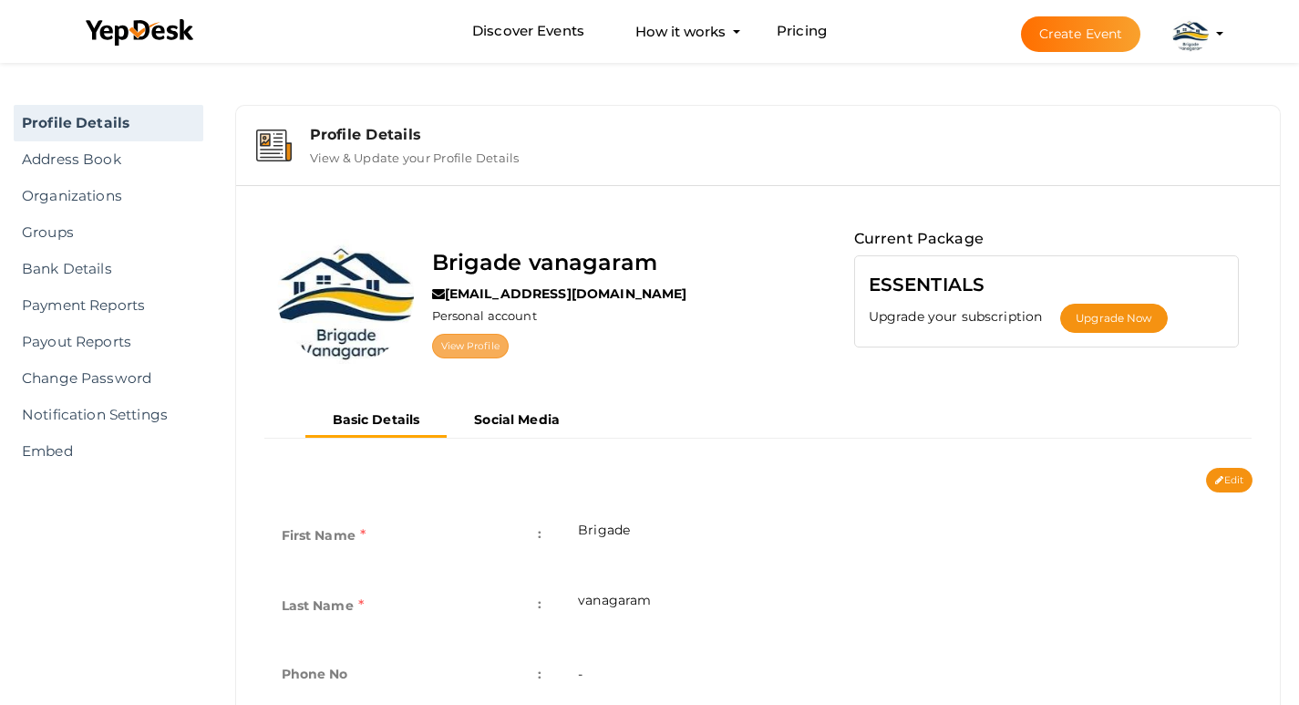
click at [498, 349] on link "View Profile" at bounding box center [470, 346] width 77 height 25
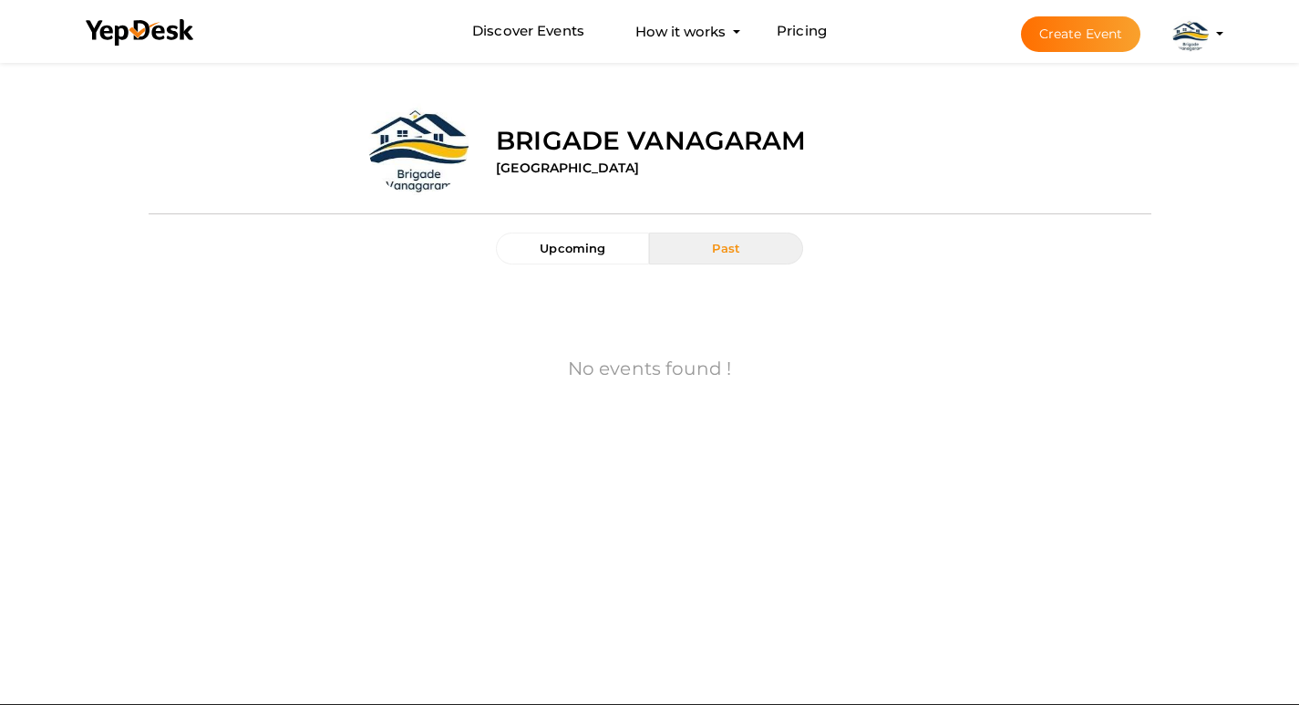
click at [1016, 237] on div "Upcoming Past No events found ! First 1 Last" at bounding box center [650, 345] width 1003 height 227
